Goal: Task Accomplishment & Management: Use online tool/utility

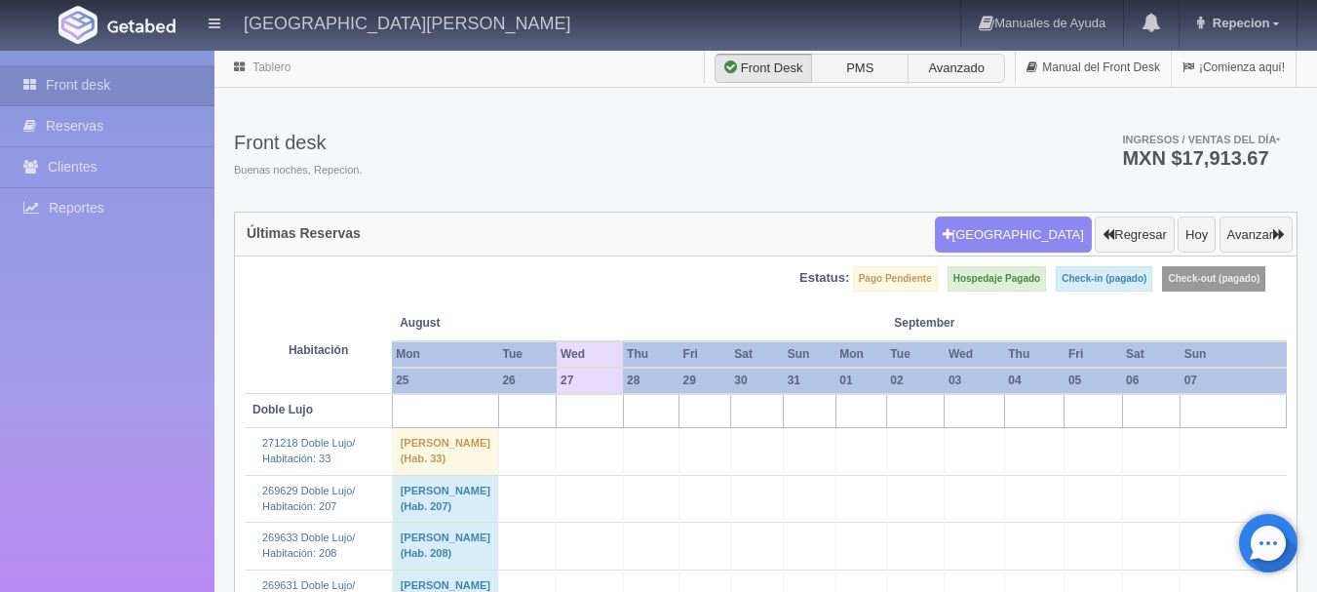
scroll to position [2144, 0]
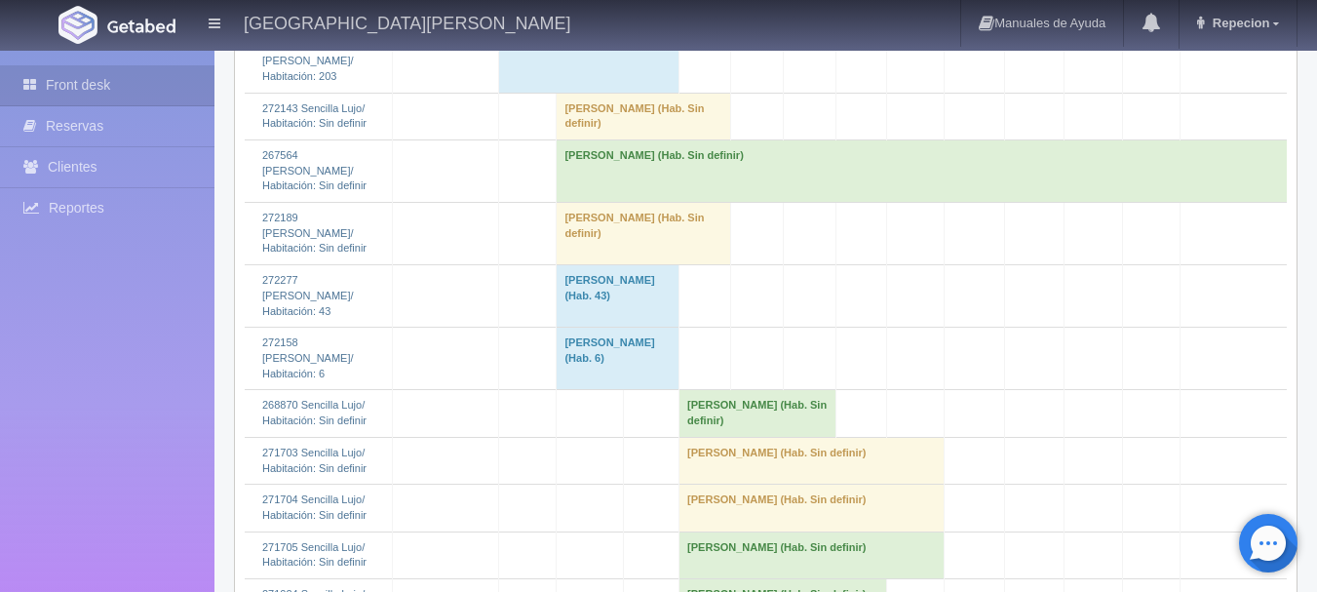
click at [635, 265] on td "[PERSON_NAME] (Hab. Sin definir)" at bounding box center [642, 234] width 173 height 62
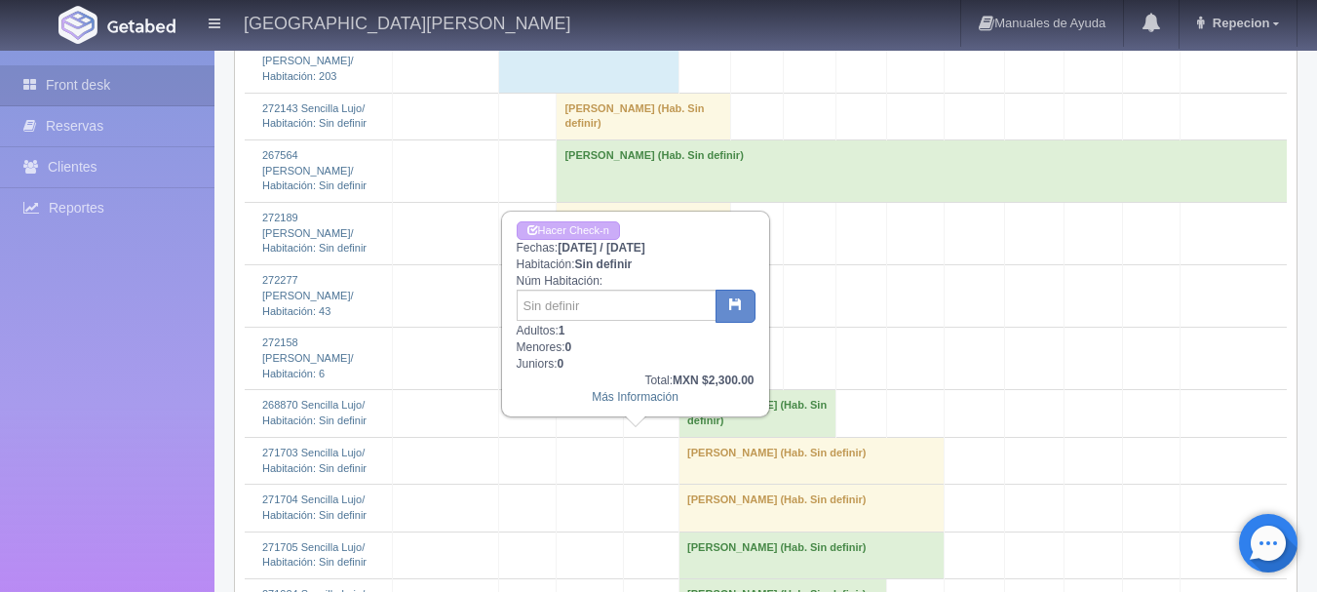
click at [635, 265] on td "[PERSON_NAME] (Hab. Sin definir)" at bounding box center [642, 234] width 173 height 62
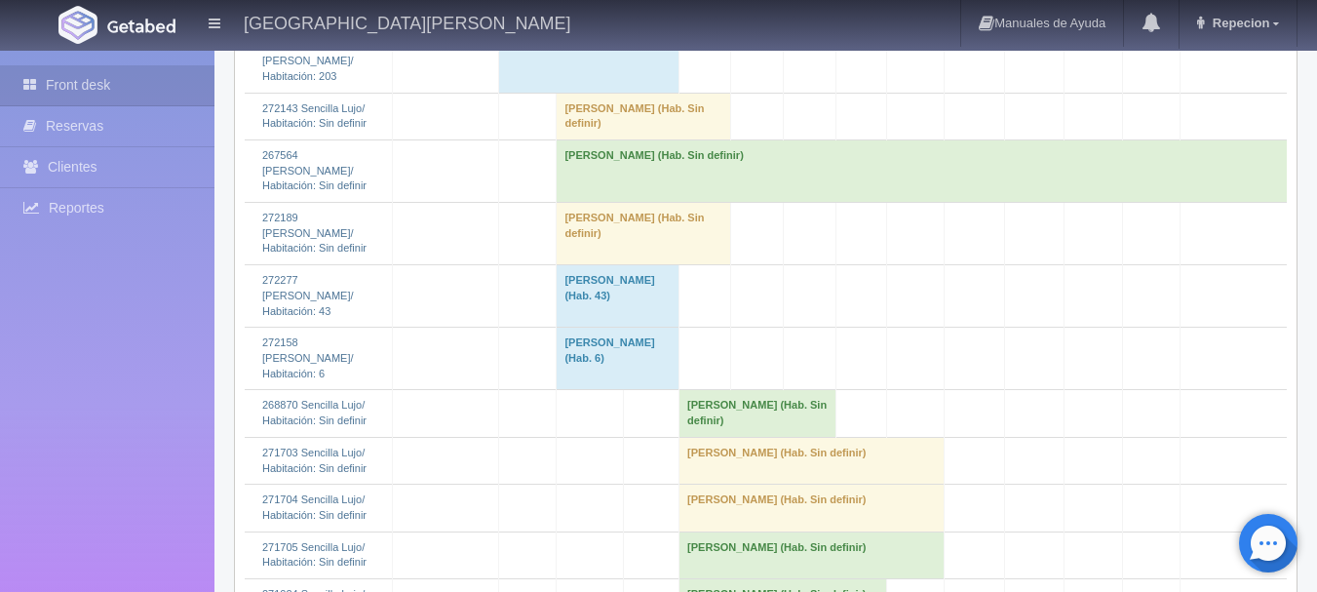
click at [599, 139] on td "LETICIA ALVARADO (Hab. Sin definir)" at bounding box center [642, 116] width 173 height 47
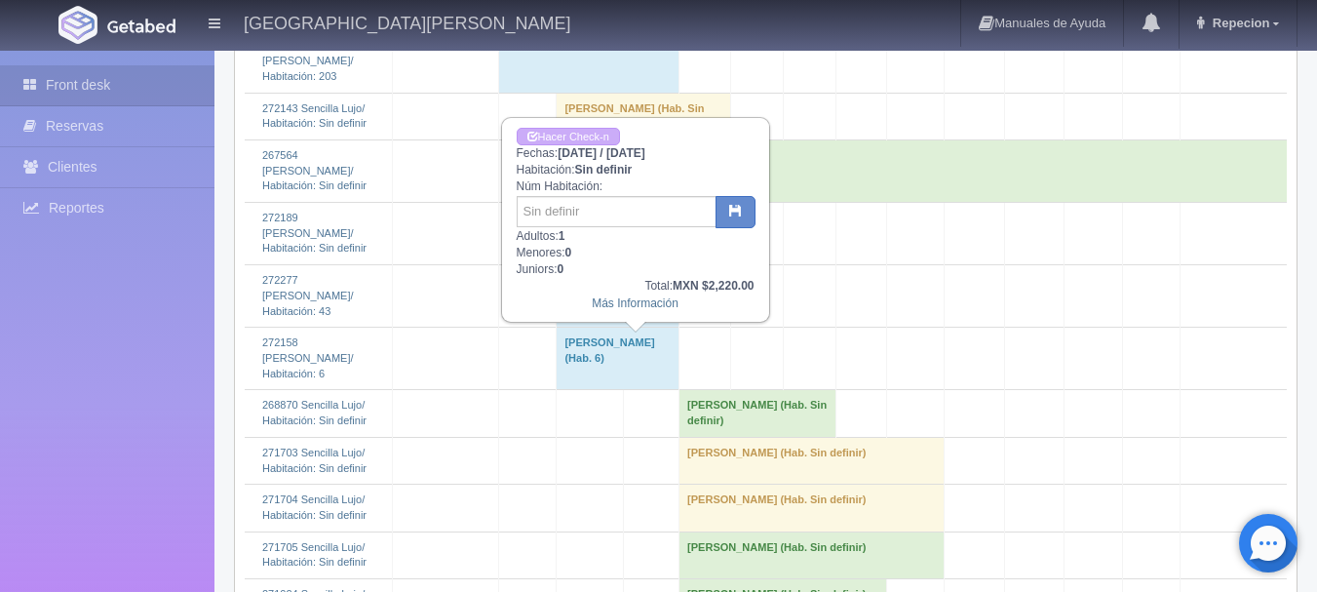
click at [599, 139] on td "LETICIA ALVARADO (Hab. Sin definir)" at bounding box center [642, 116] width 173 height 47
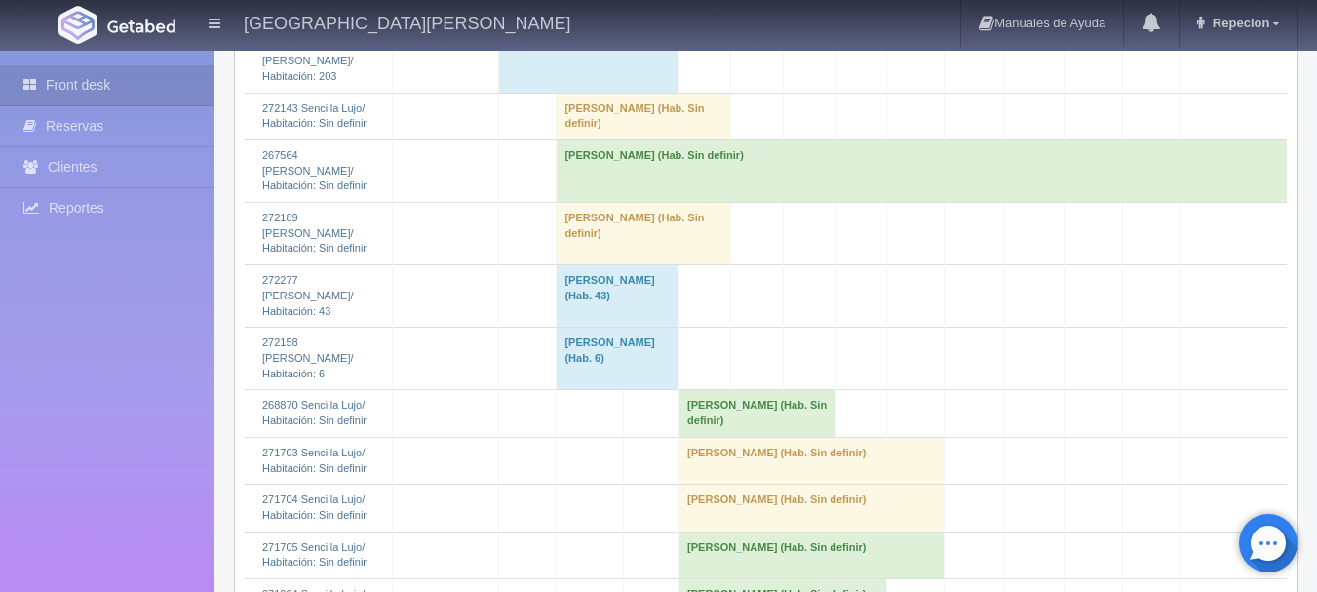
click at [605, 93] on td "[PERSON_NAME] (Hab. 203)" at bounding box center [588, 61] width 180 height 62
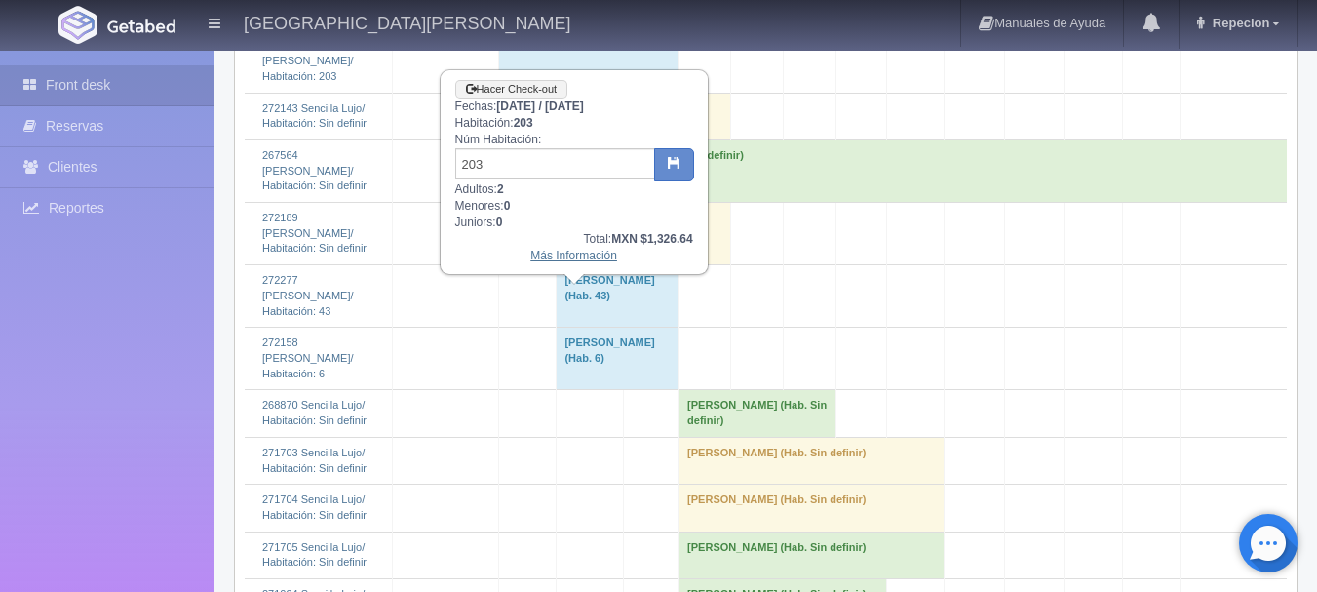
click at [597, 260] on link "Más Información" at bounding box center [573, 256] width 87 height 14
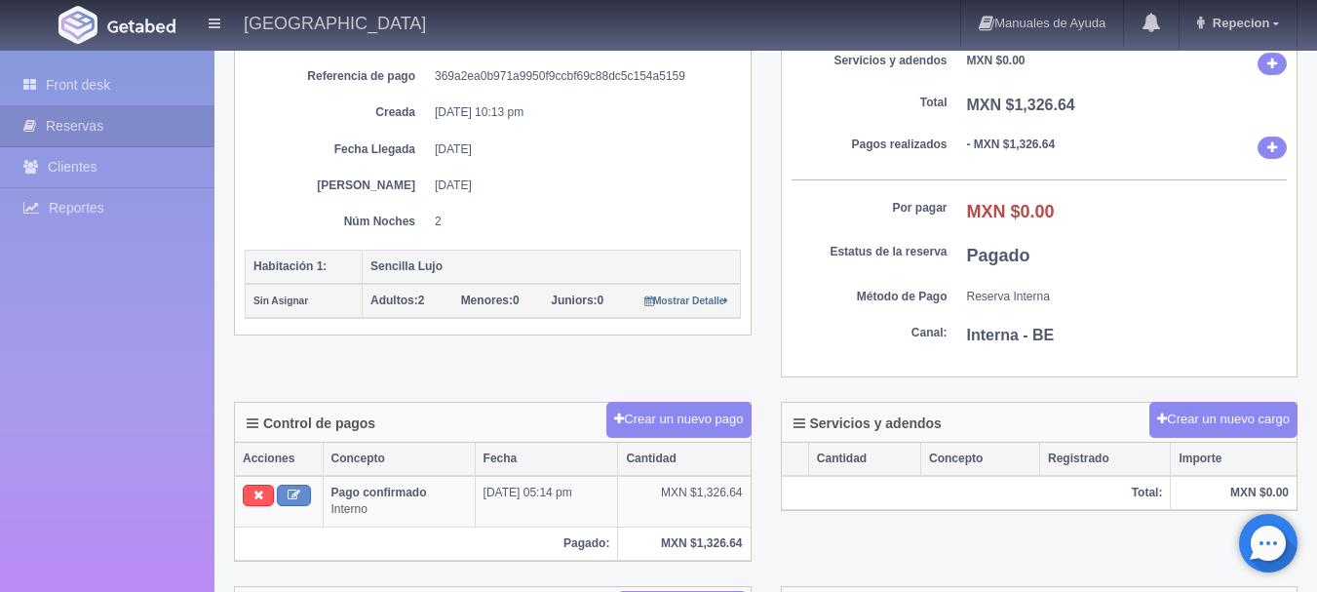
scroll to position [390, 0]
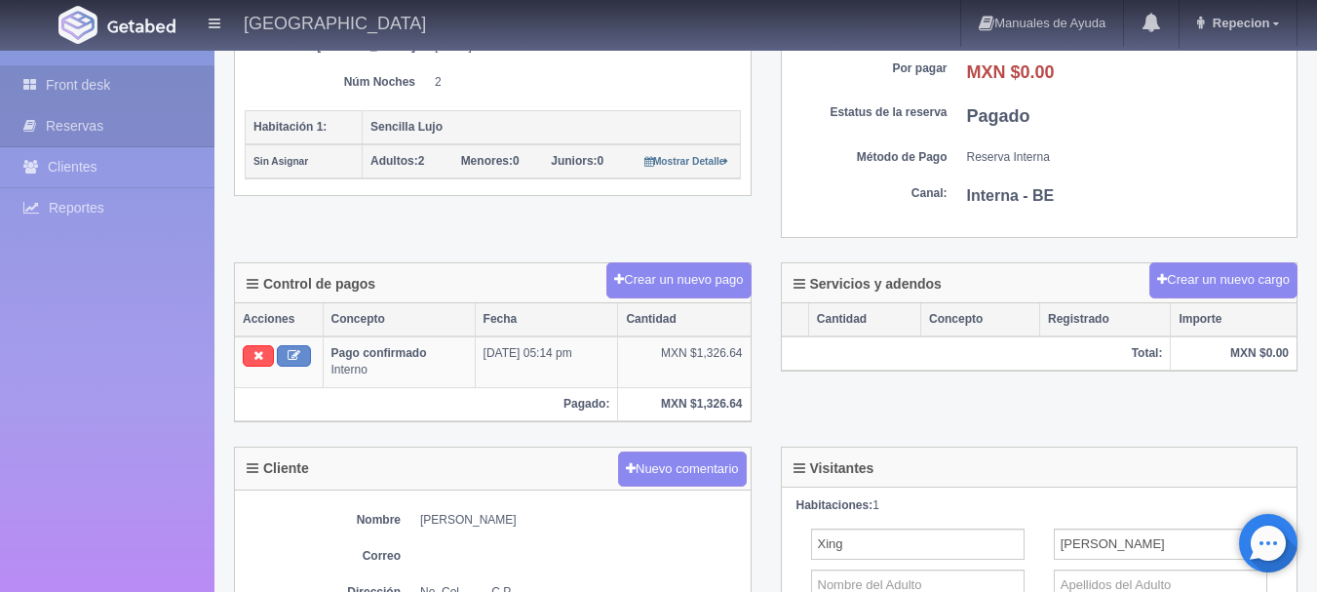
click at [80, 80] on link "Front desk" at bounding box center [107, 85] width 214 height 40
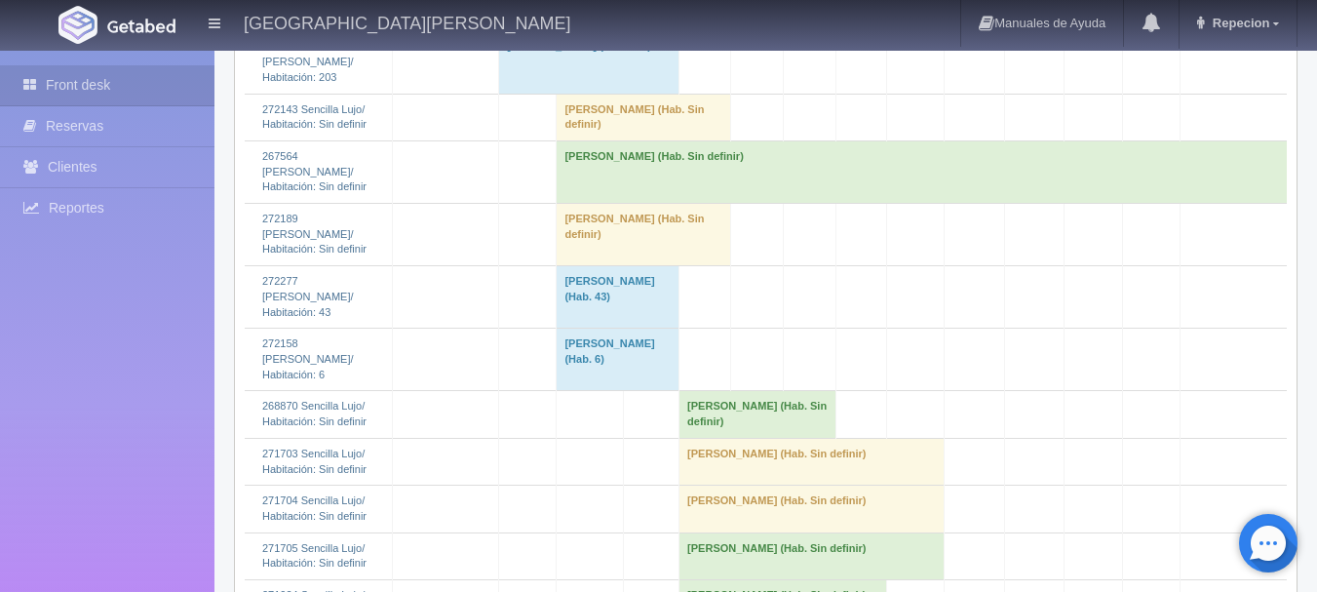
scroll to position [2144, 0]
click at [597, 139] on td "LETICIA ALVARADO (Hab. Sin definir)" at bounding box center [642, 116] width 173 height 47
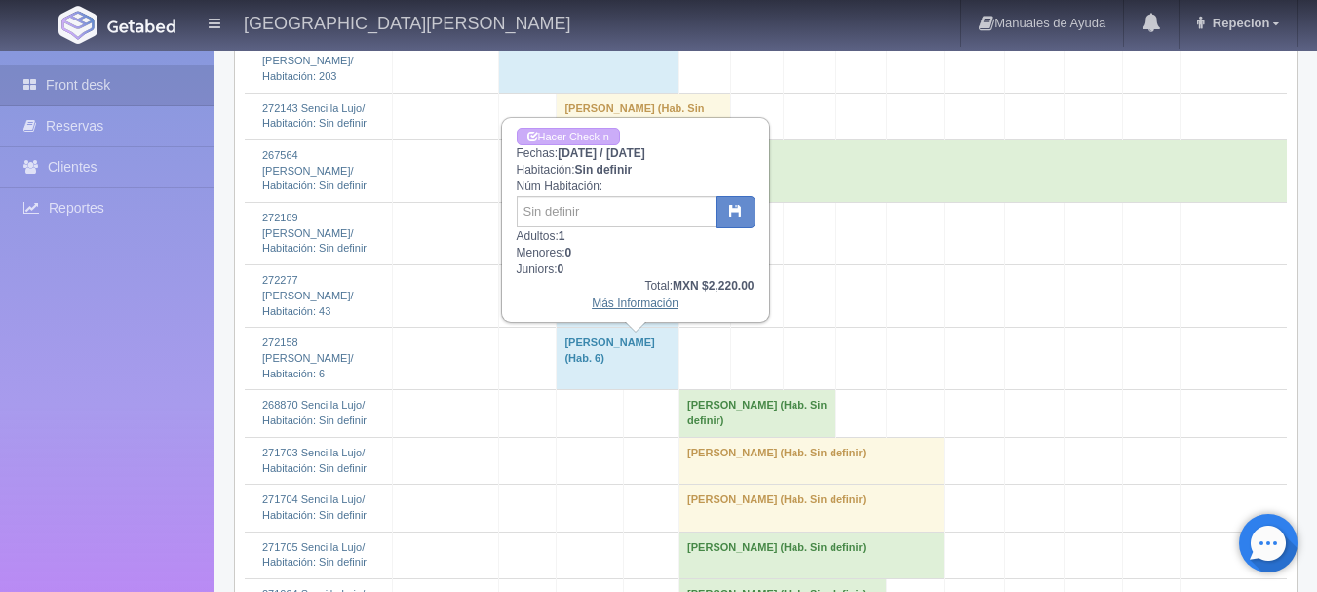
click at [619, 307] on link "Más Información" at bounding box center [635, 303] width 87 height 14
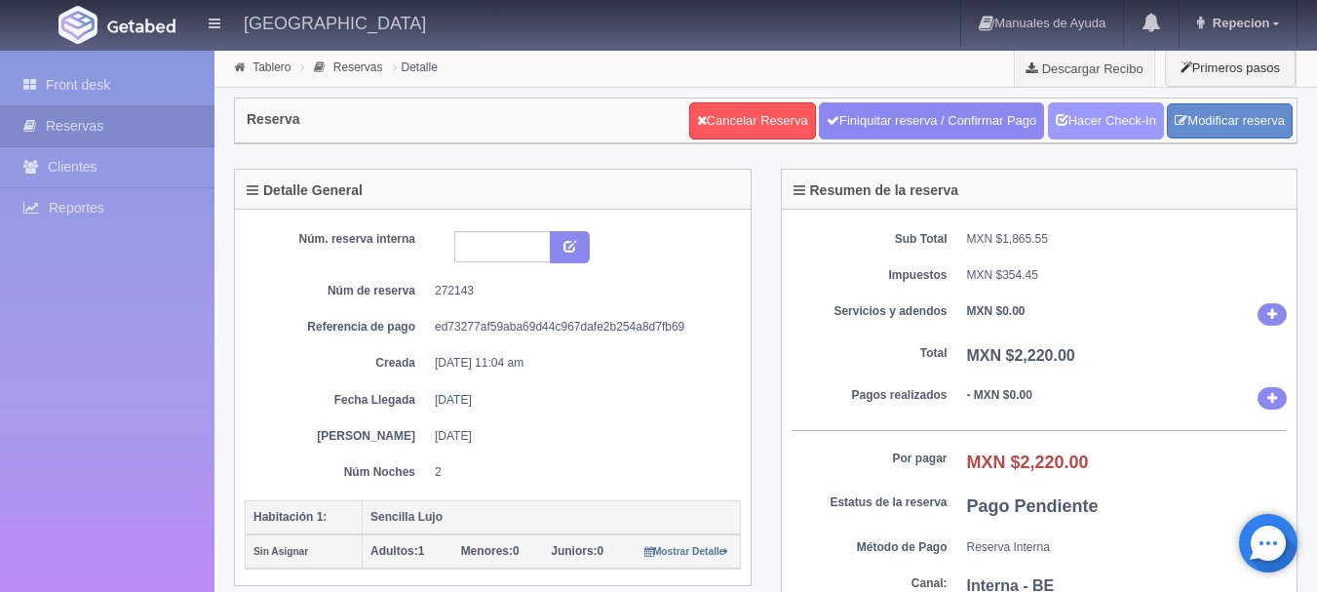
drag, startPoint x: 1068, startPoint y: 128, endPoint x: 1017, endPoint y: 155, distance: 57.6
click at [1069, 128] on link "Hacer Check-In" at bounding box center [1106, 120] width 116 height 37
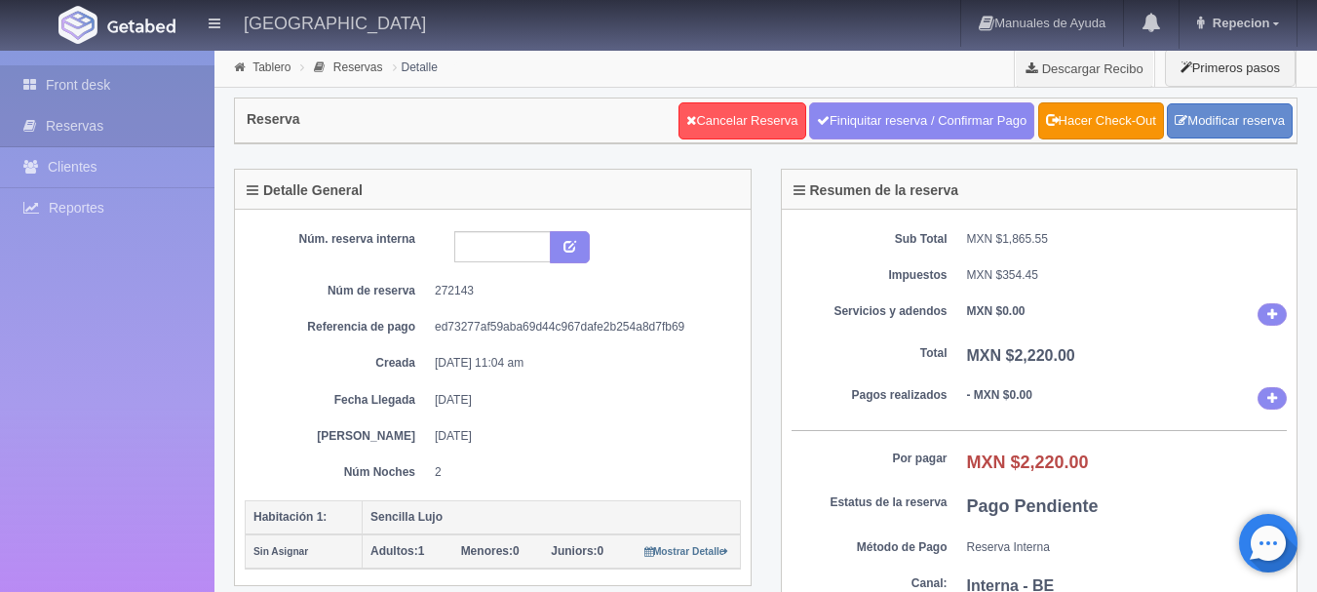
drag, startPoint x: 0, startPoint y: 0, endPoint x: 85, endPoint y: 86, distance: 120.6
click at [85, 86] on link "Front desk" at bounding box center [107, 85] width 214 height 40
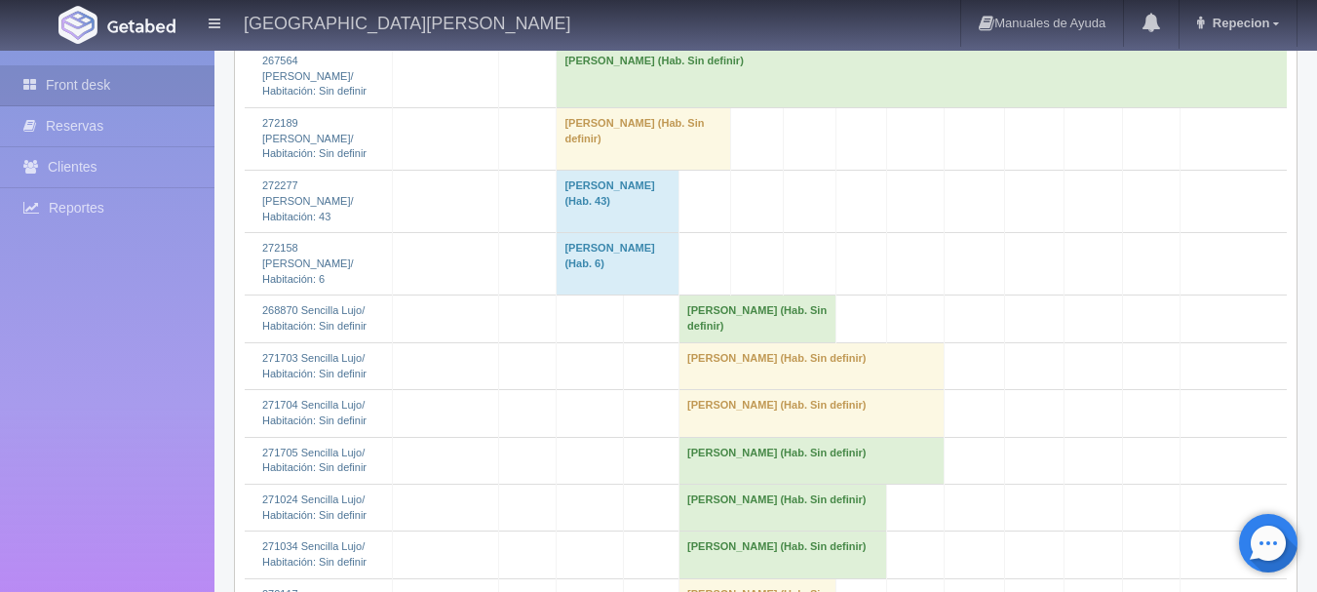
scroll to position [2242, 0]
click at [605, 42] on td "[PERSON_NAME] (Hab. Sin definir)" at bounding box center [642, 18] width 173 height 47
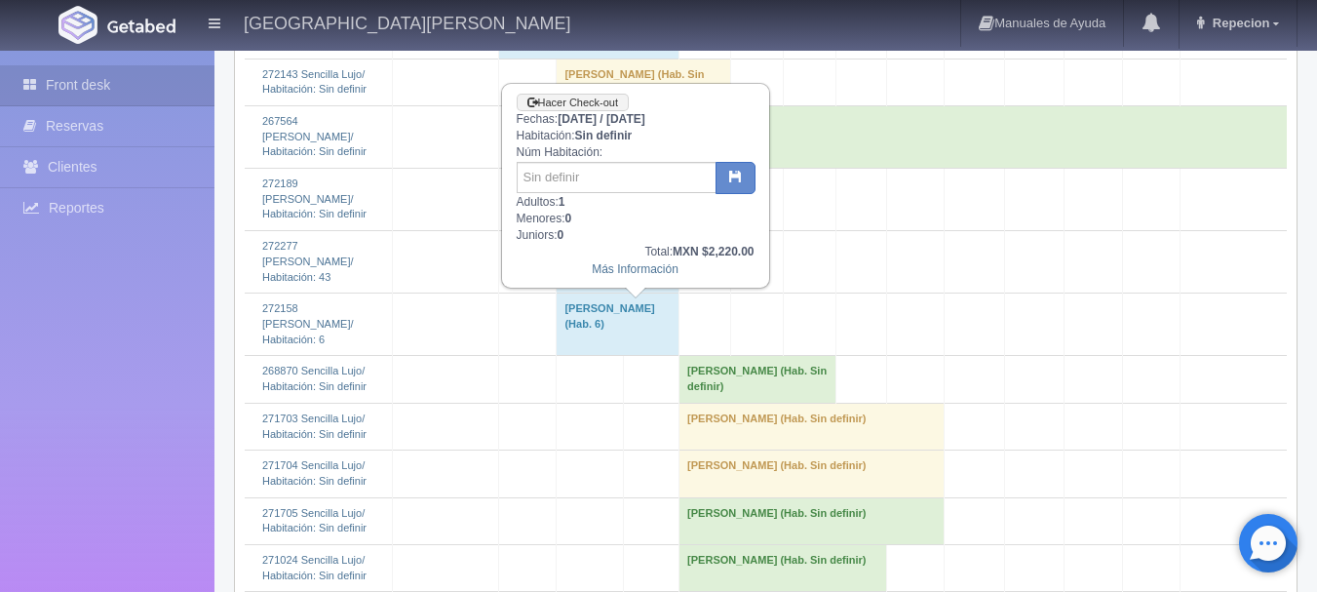
scroll to position [2144, 0]
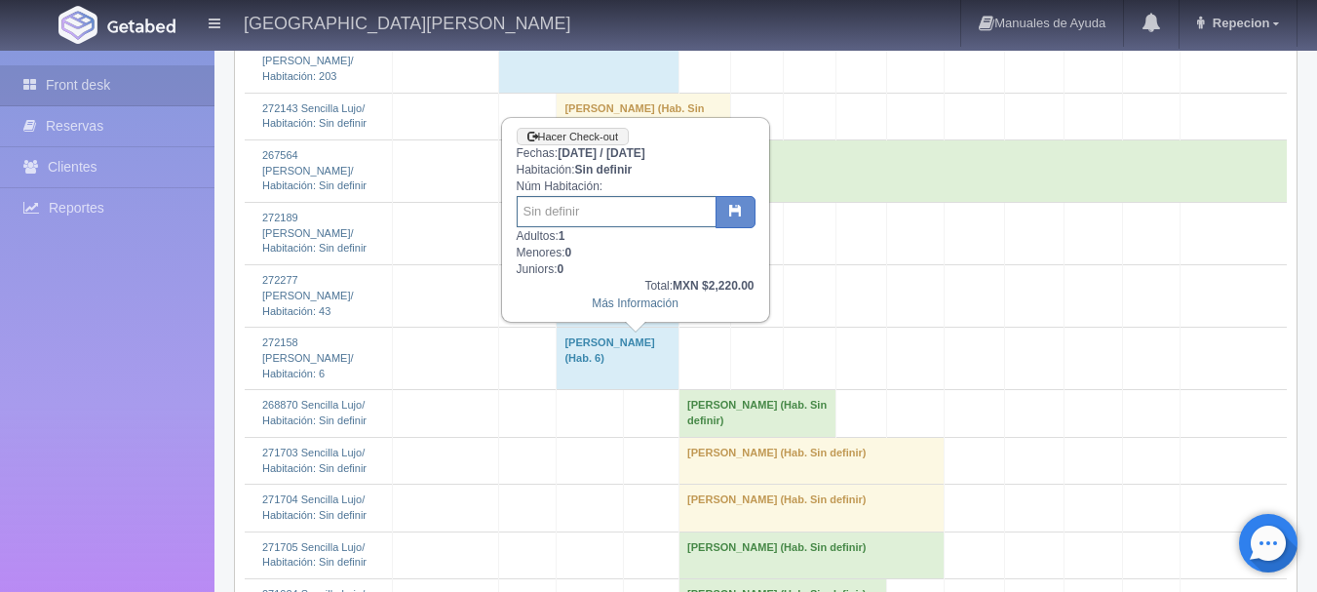
click at [601, 211] on input "text" at bounding box center [617, 211] width 200 height 31
type input "201"
click at [722, 200] on button "button" at bounding box center [735, 212] width 40 height 33
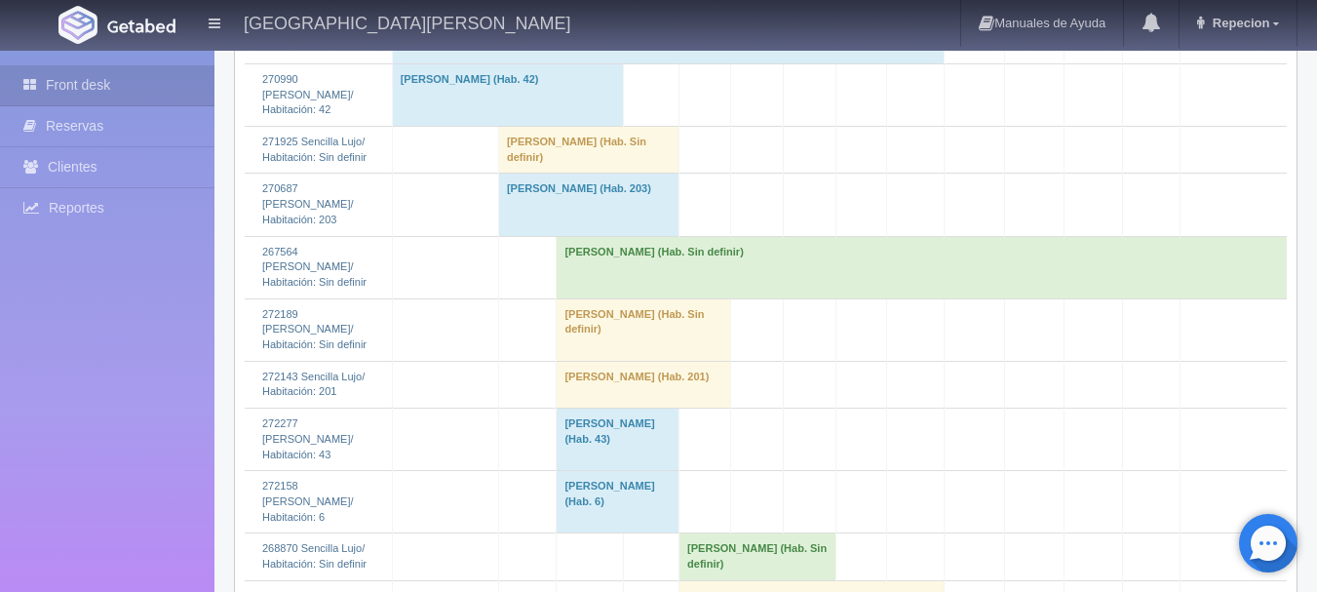
scroll to position [2144, 0]
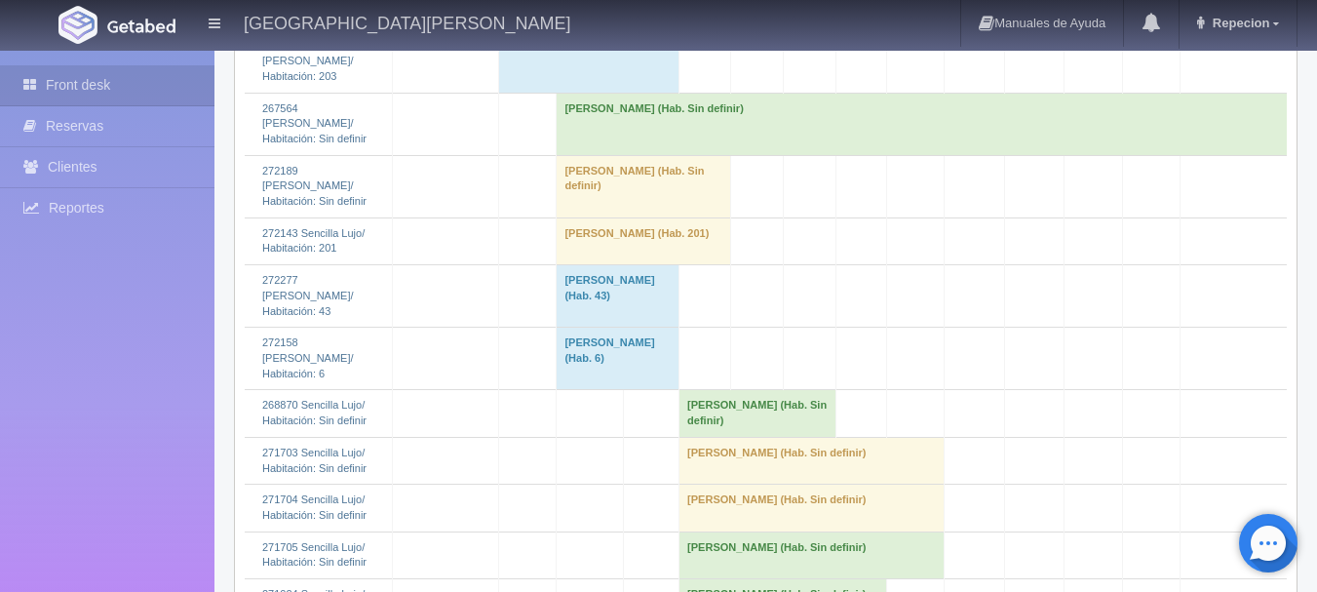
click at [644, 217] on td "[PERSON_NAME] (Hab. Sin definir)" at bounding box center [642, 186] width 173 height 62
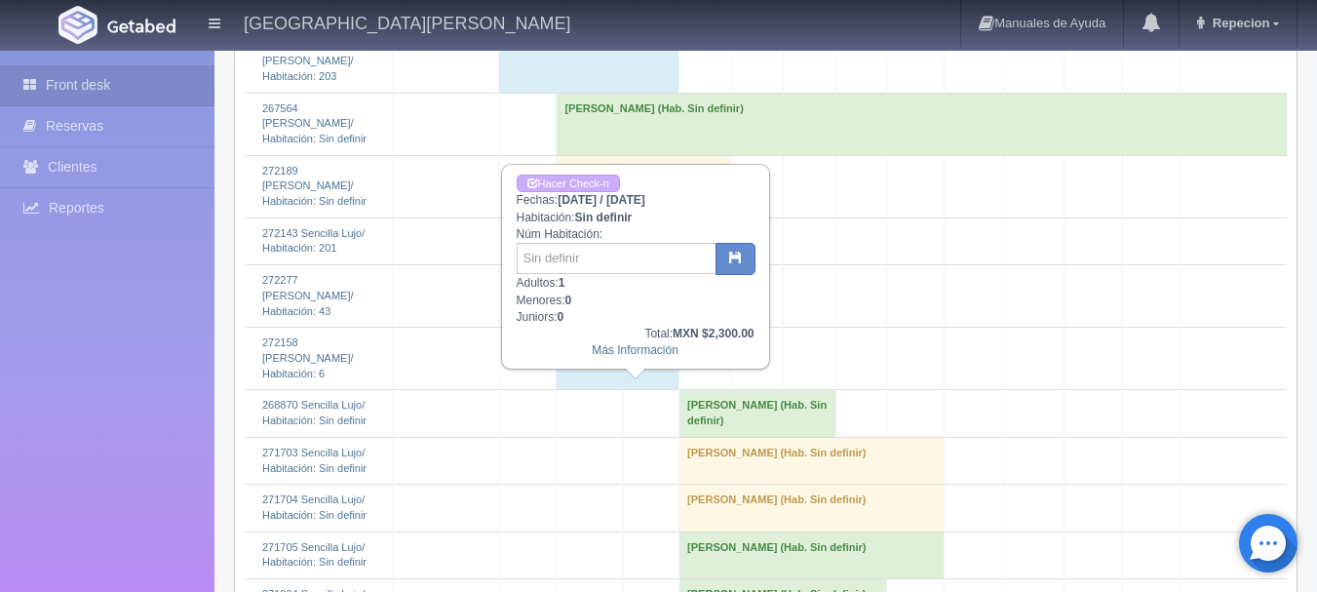
click at [644, 217] on td "[PERSON_NAME] (Hab. Sin definir)" at bounding box center [642, 186] width 173 height 62
click at [647, 217] on td "[PERSON_NAME] (Hab. Sin definir)" at bounding box center [642, 186] width 173 height 62
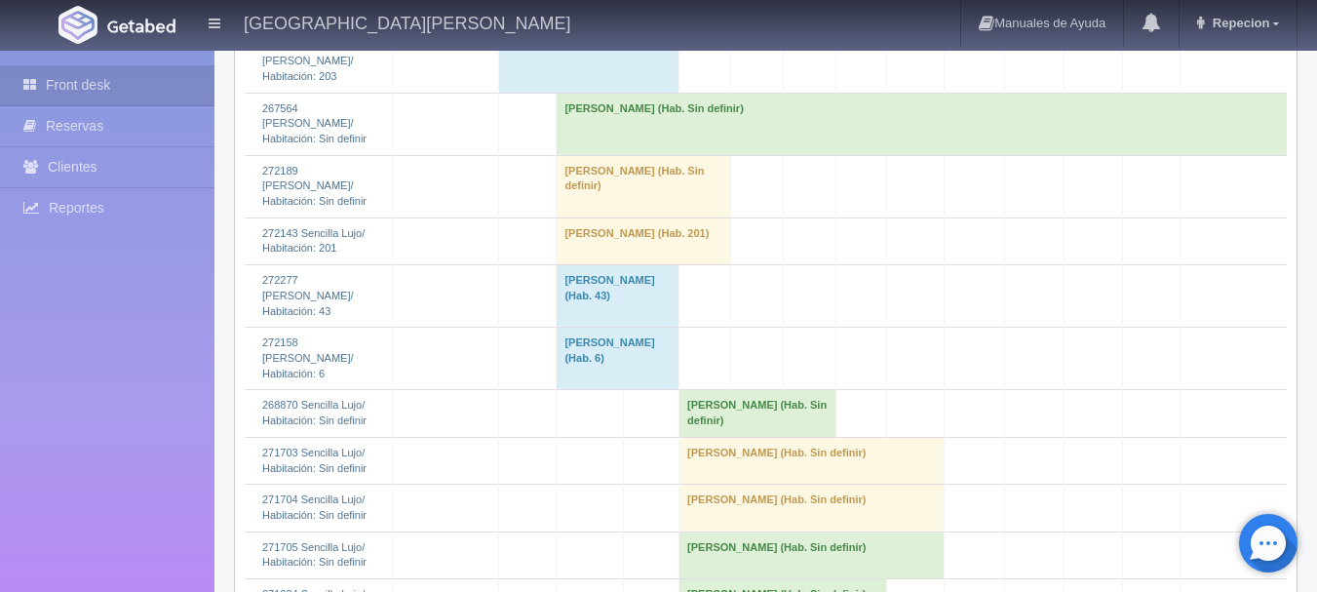
click at [679, 155] on td "[PERSON_NAME] (Hab. Sin definir)" at bounding box center [921, 124] width 730 height 62
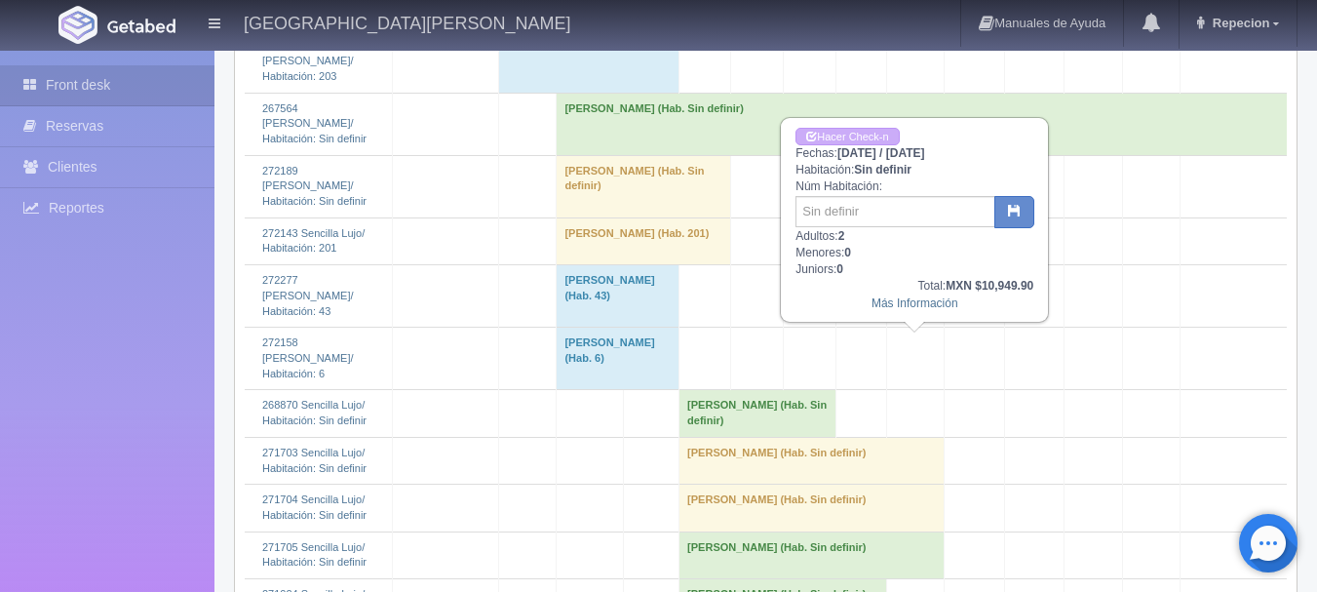
click at [676, 217] on td "[PERSON_NAME] (Hab. Sin definir)" at bounding box center [642, 186] width 173 height 62
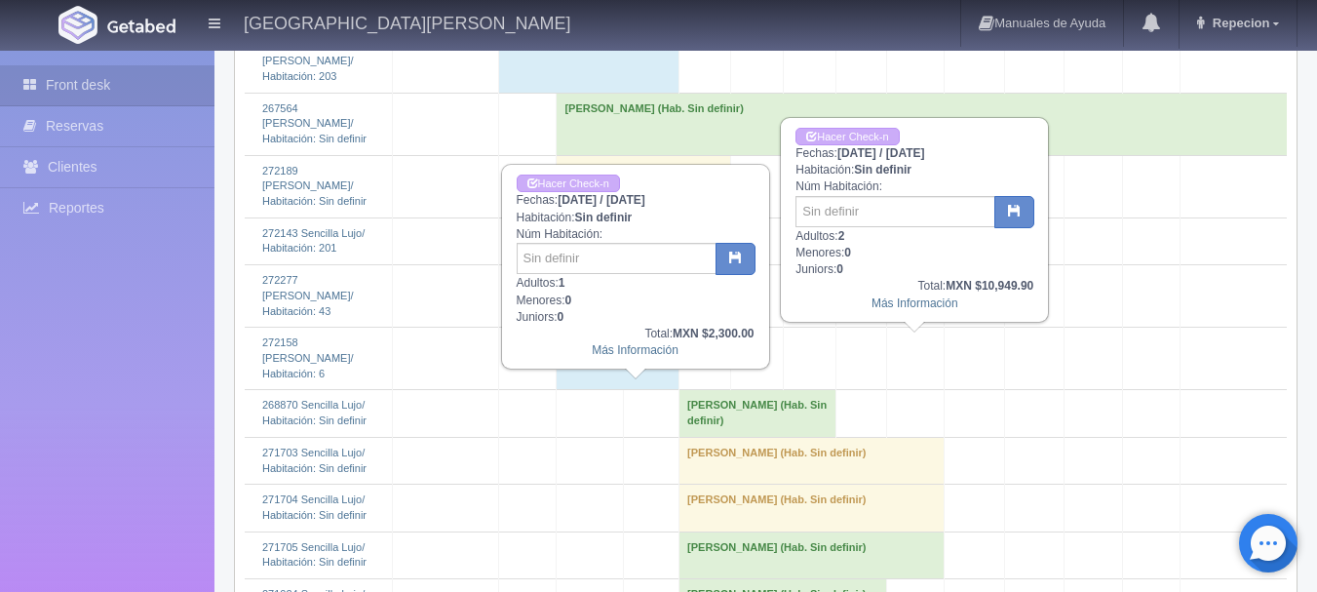
click at [833, 155] on td "[PERSON_NAME] (Hab. Sin definir)" at bounding box center [921, 124] width 730 height 62
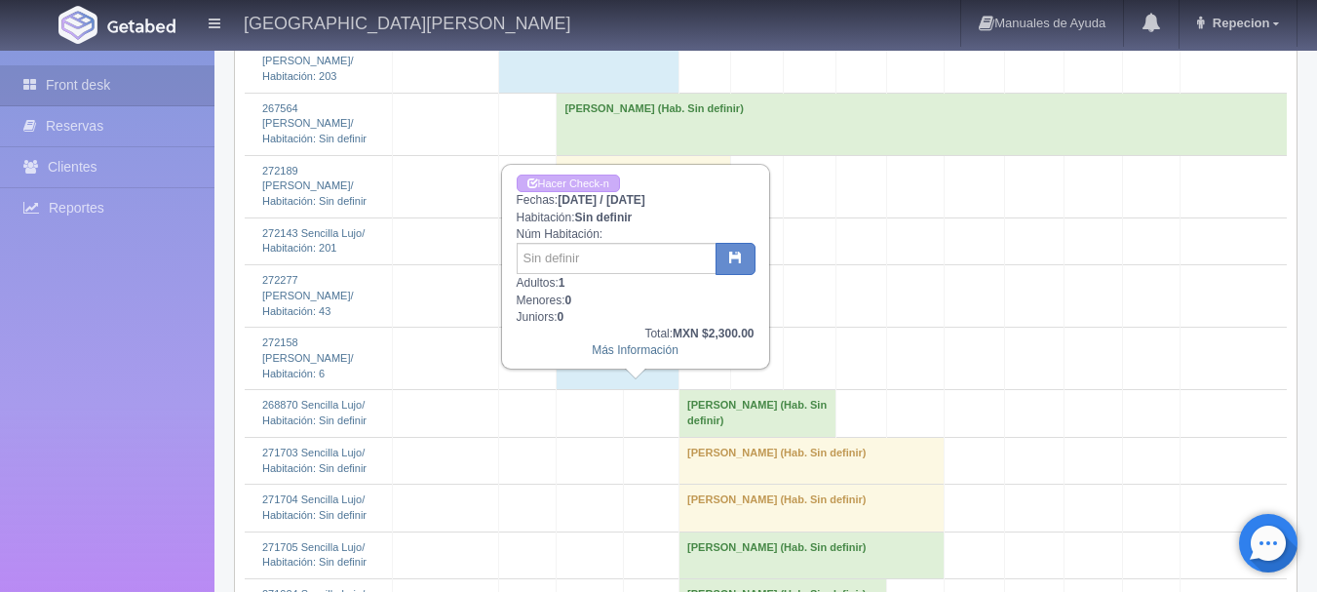
click at [695, 217] on td "[PERSON_NAME] (Hab. Sin definir)" at bounding box center [642, 186] width 173 height 62
